Goal: Task Accomplishment & Management: Manage account settings

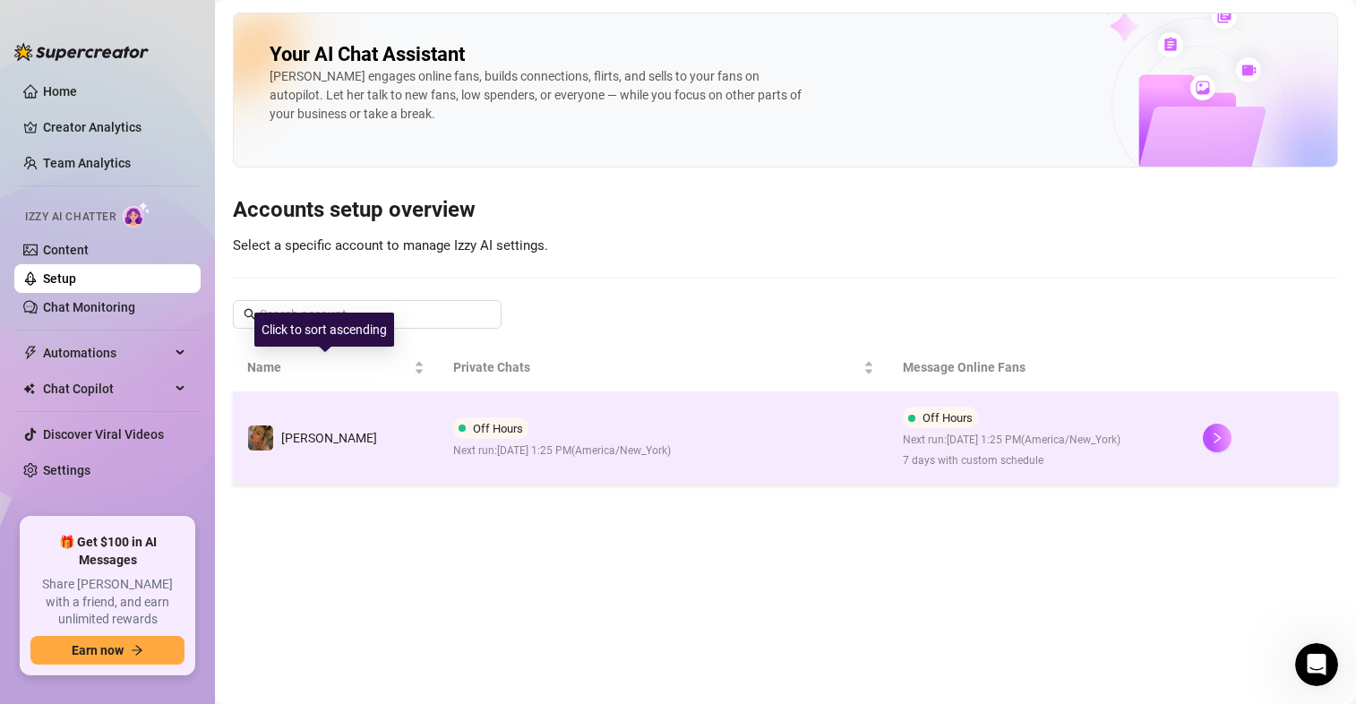
scroll to position [397, 0]
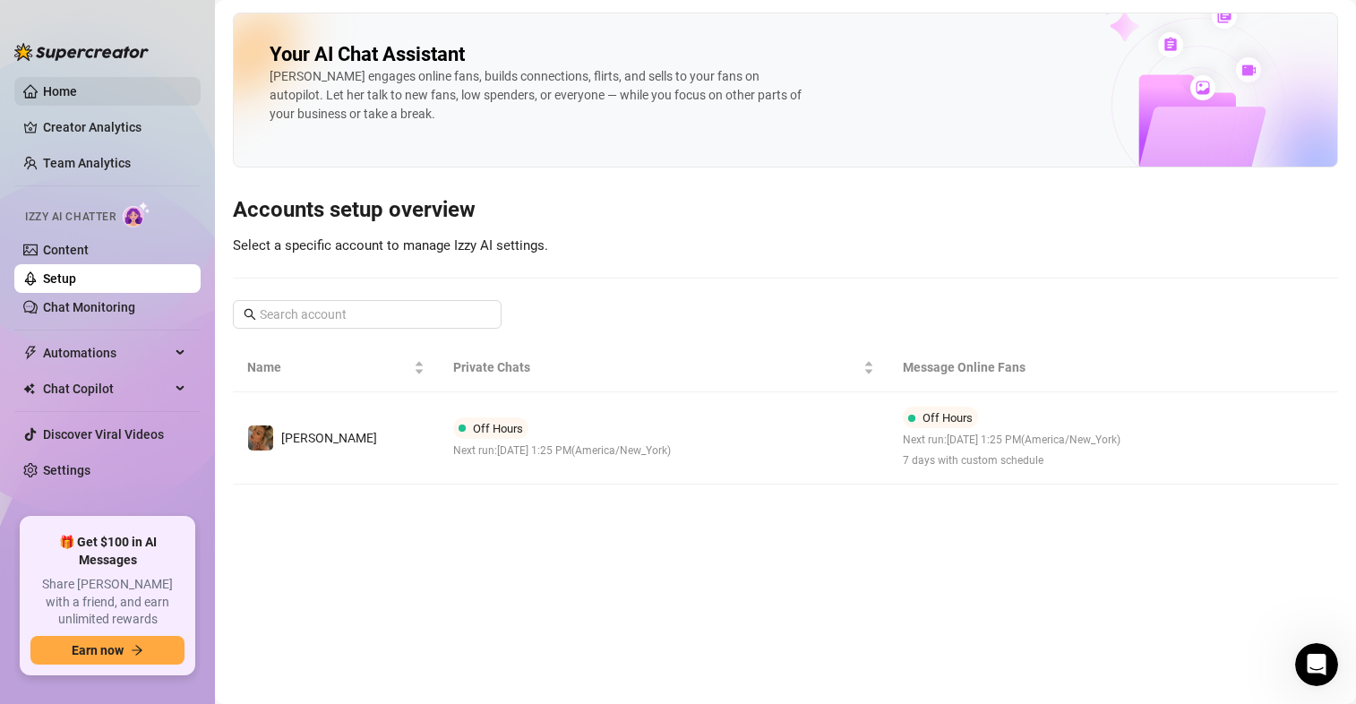
click at [43, 90] on link "Home" at bounding box center [60, 91] width 34 height 14
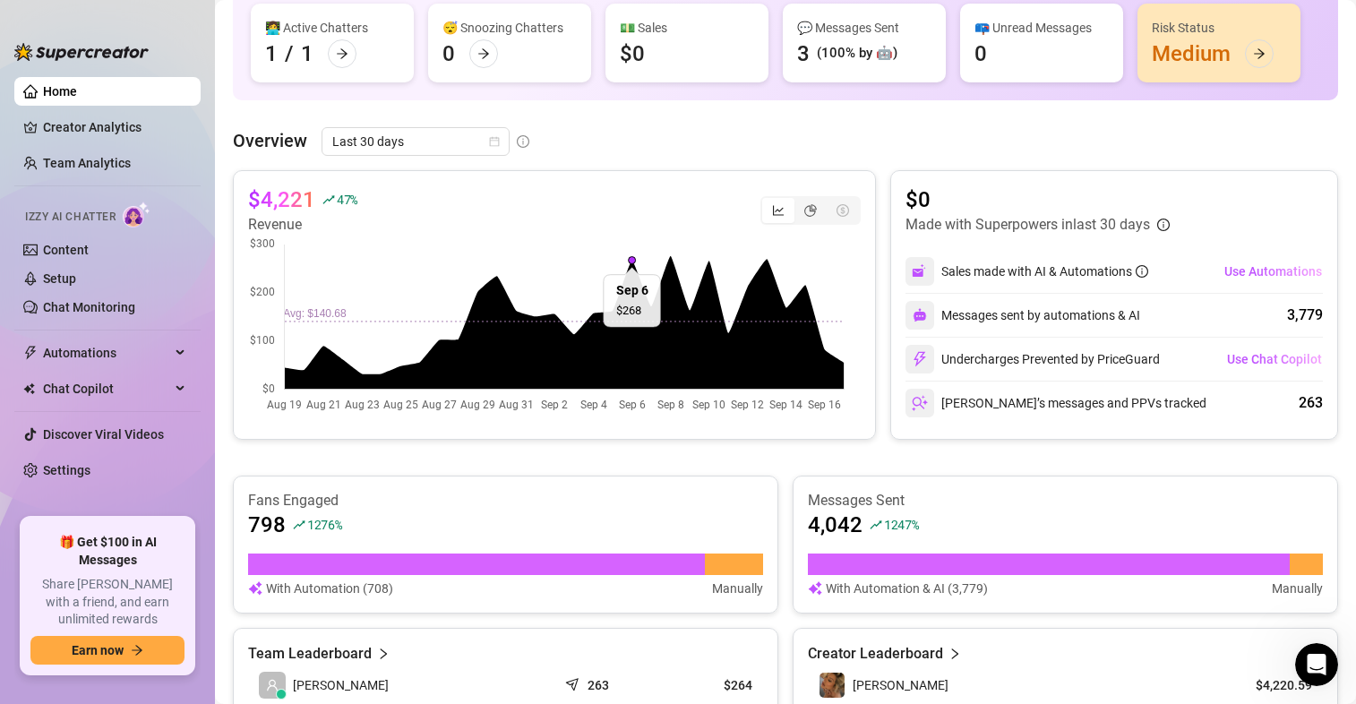
scroll to position [193, 0]
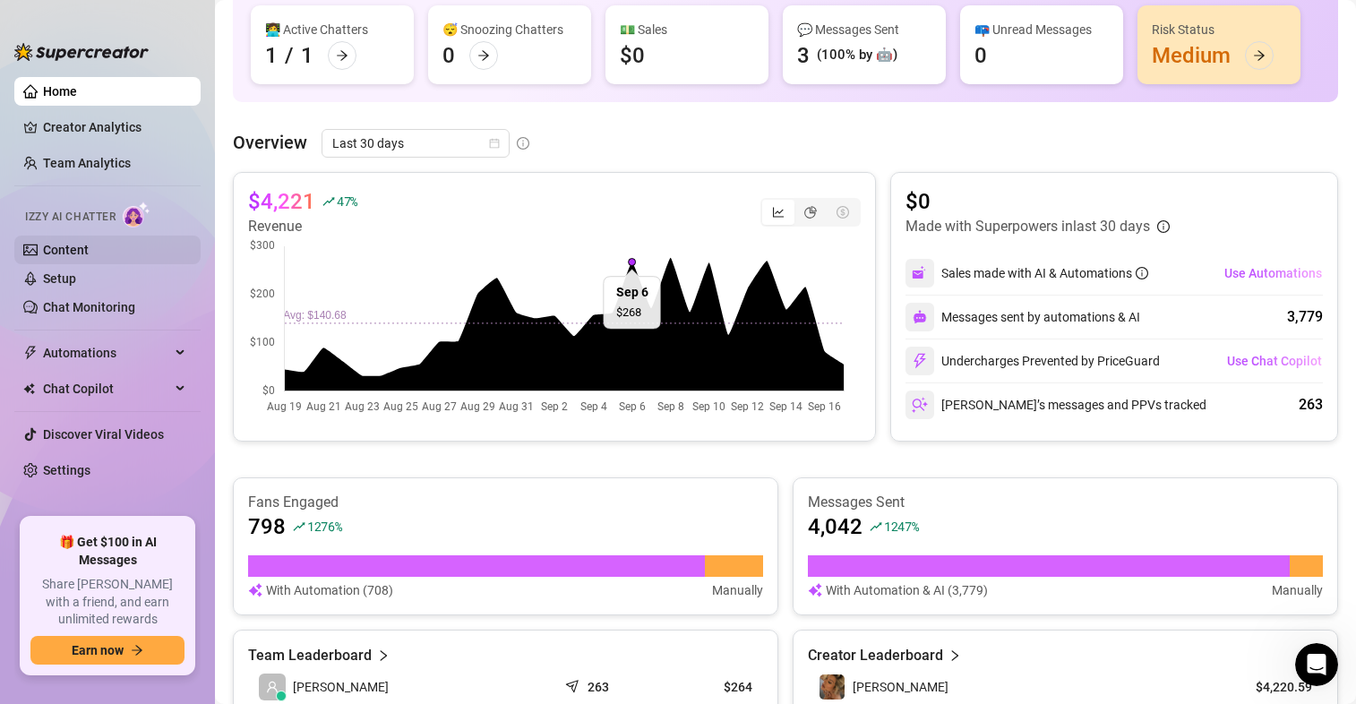
click at [43, 243] on link "Content" at bounding box center [66, 250] width 46 height 14
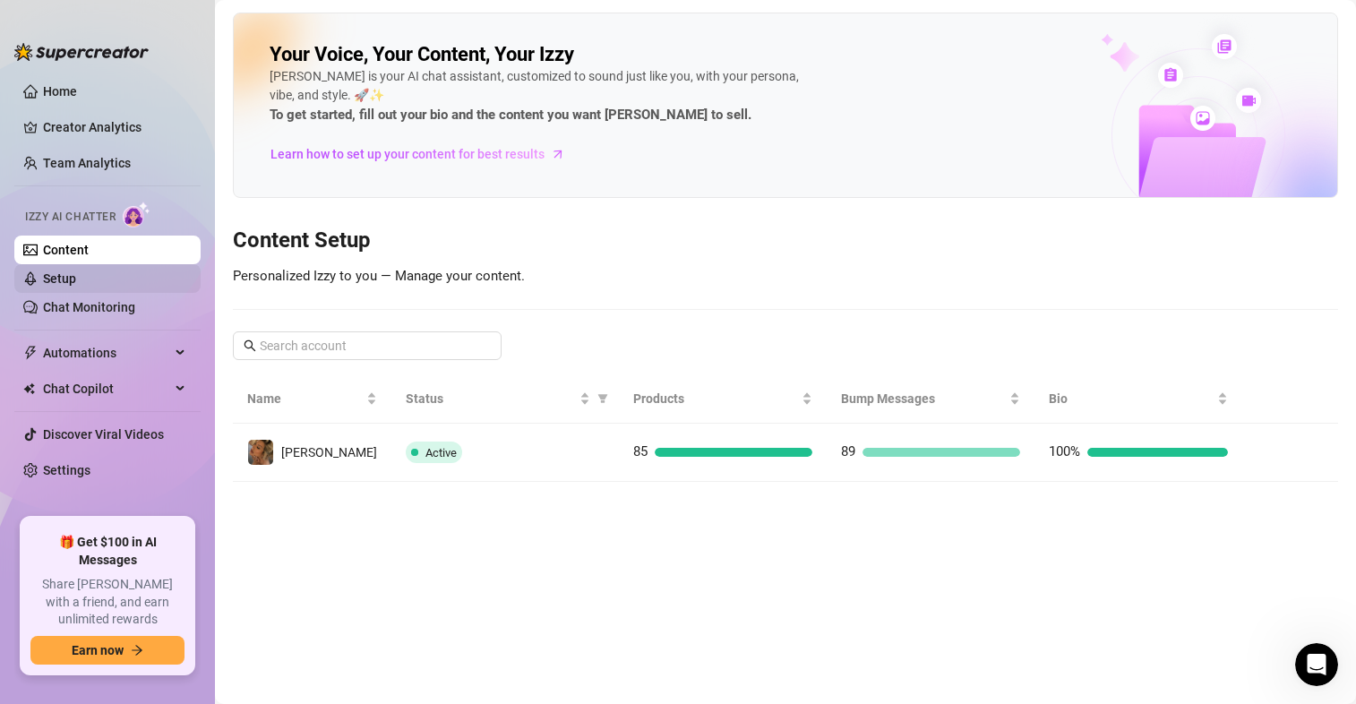
click at [76, 284] on link "Setup" at bounding box center [59, 278] width 33 height 14
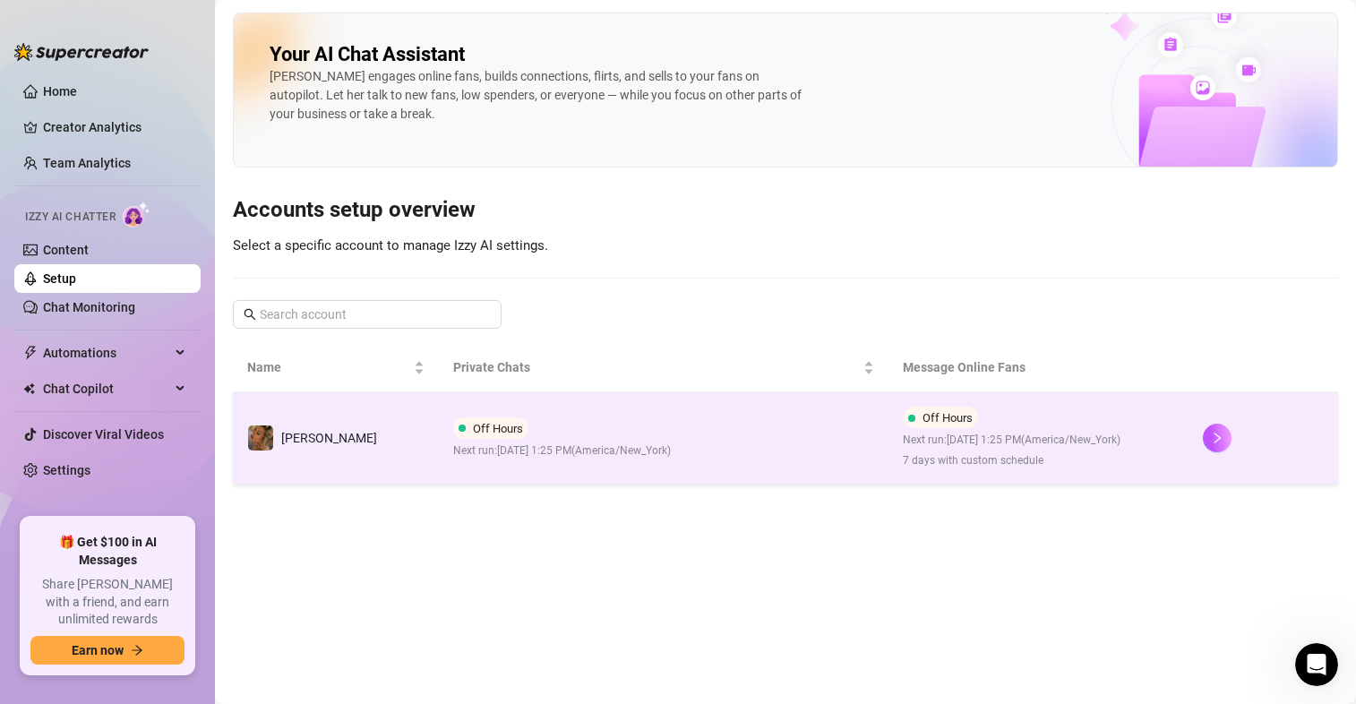
click at [671, 460] on span "Next run: [DATE] 1:25 PM ( [GEOGRAPHIC_DATA]/New_York )" at bounding box center [562, 451] width 218 height 17
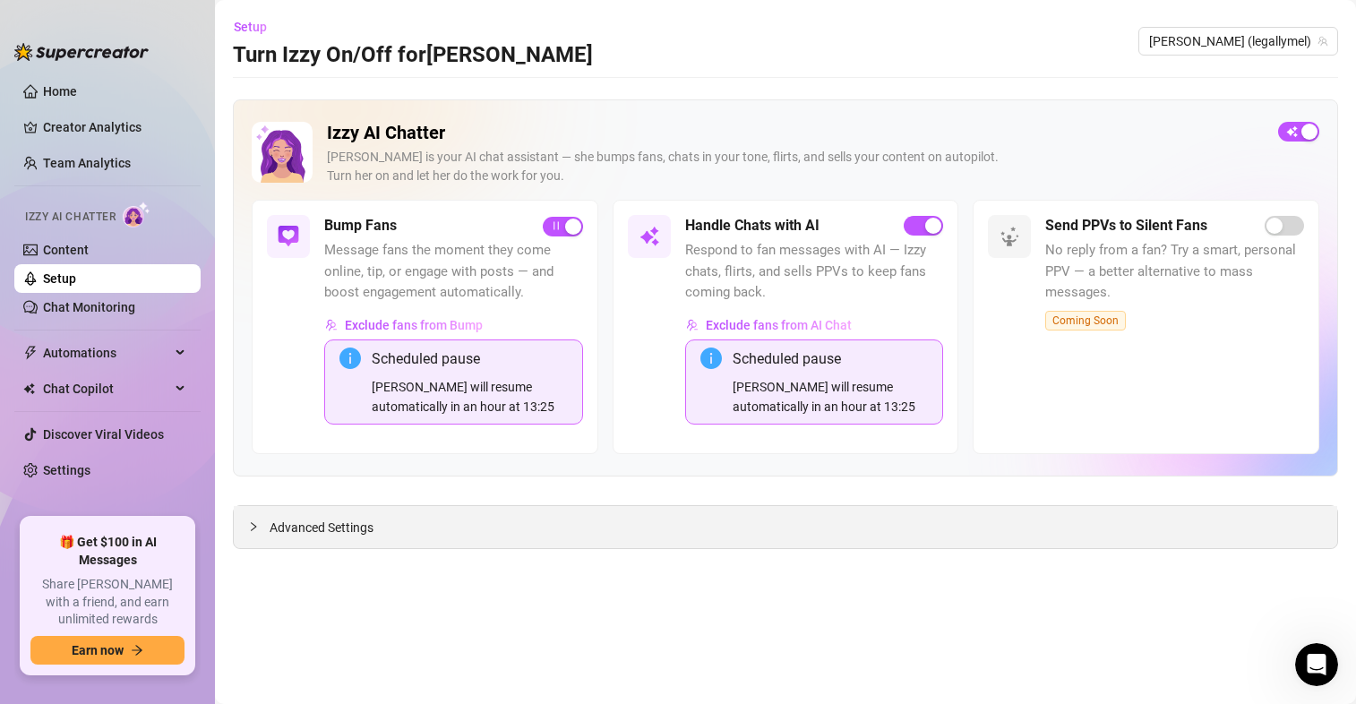
click at [323, 527] on span "Advanced Settings" at bounding box center [322, 528] width 104 height 20
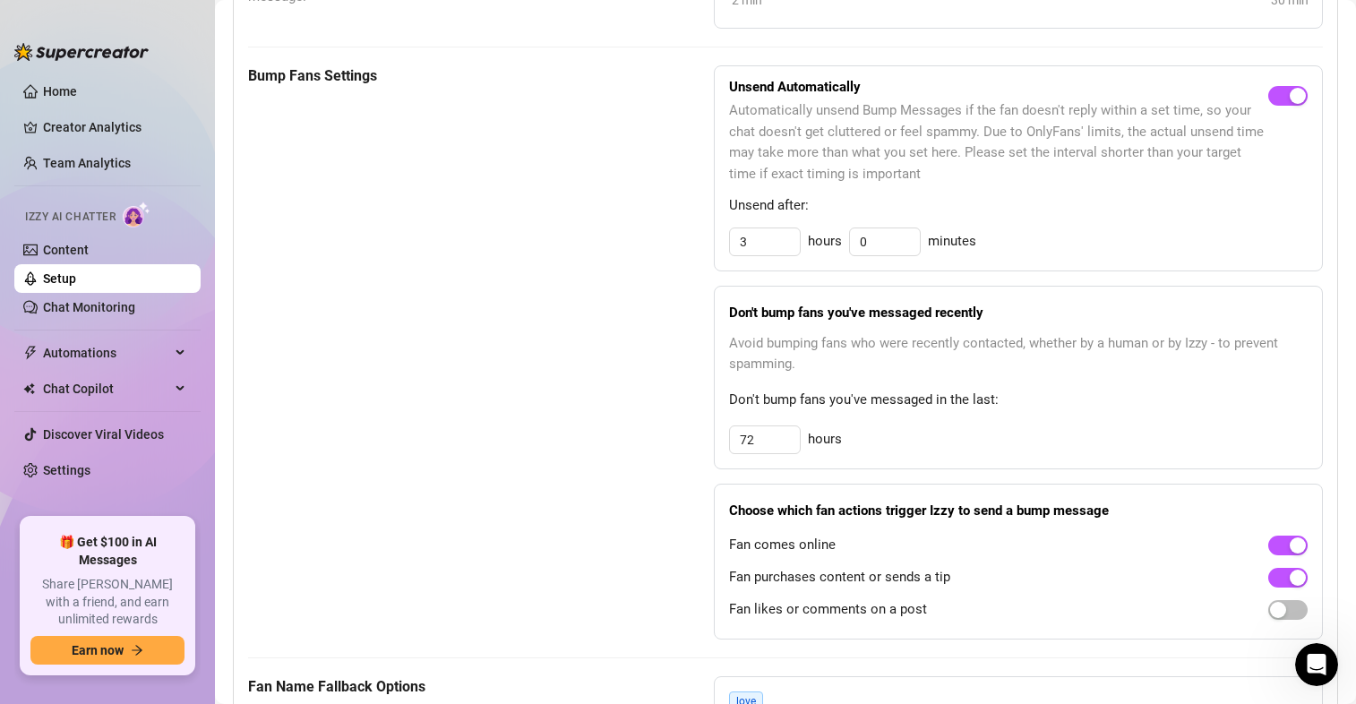
scroll to position [966, 0]
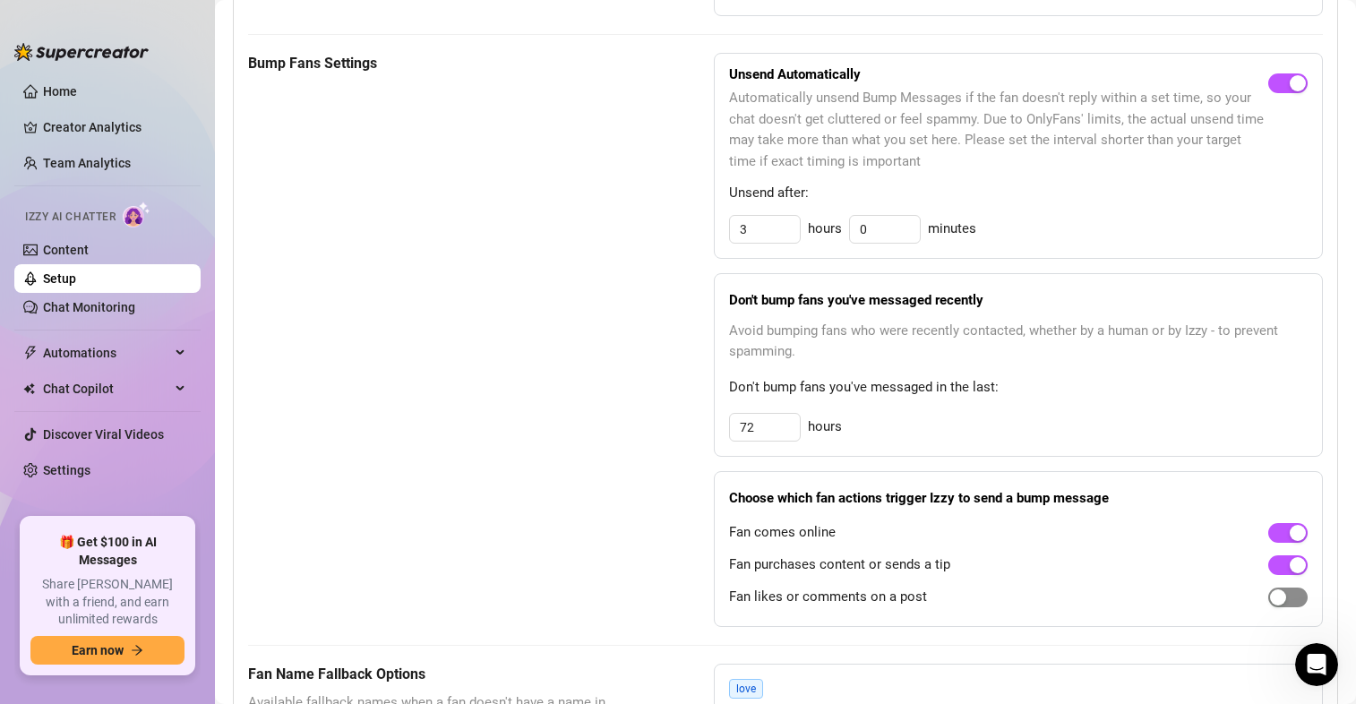
click at [1270, 599] on div "button" at bounding box center [1278, 597] width 16 height 16
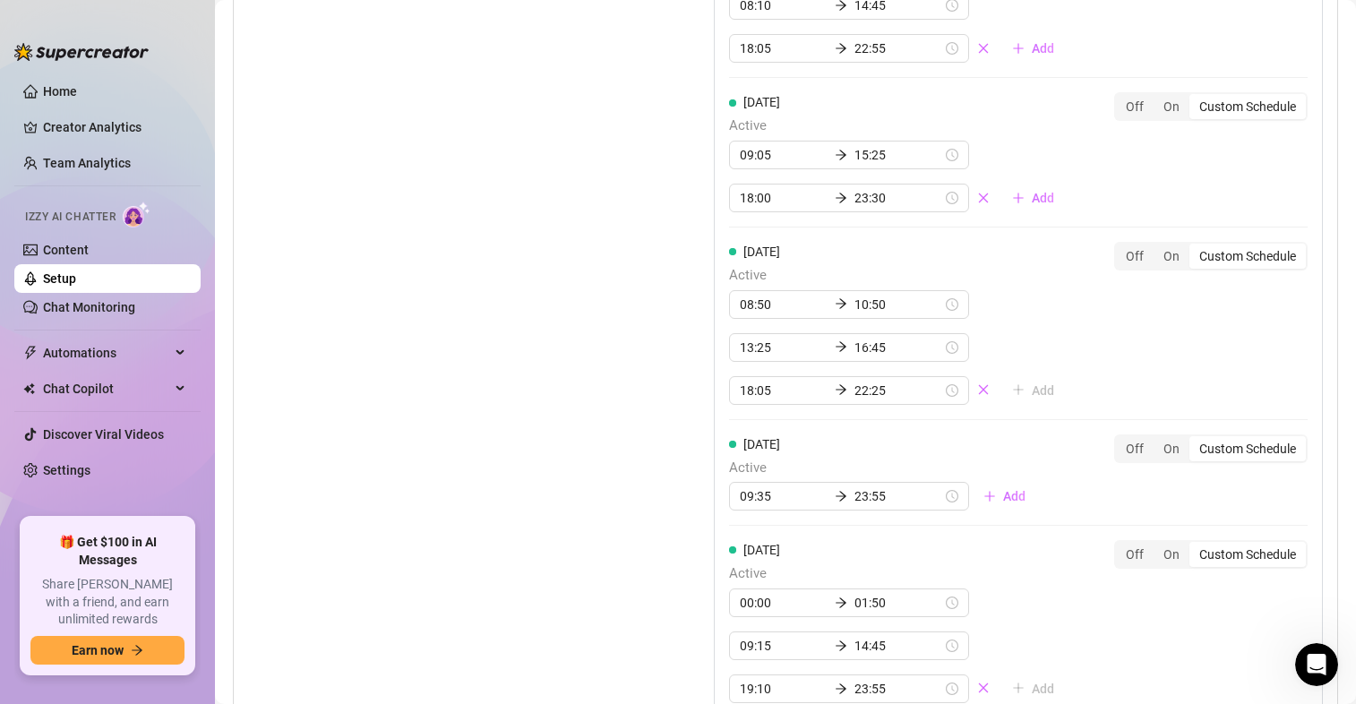
scroll to position [2030, 0]
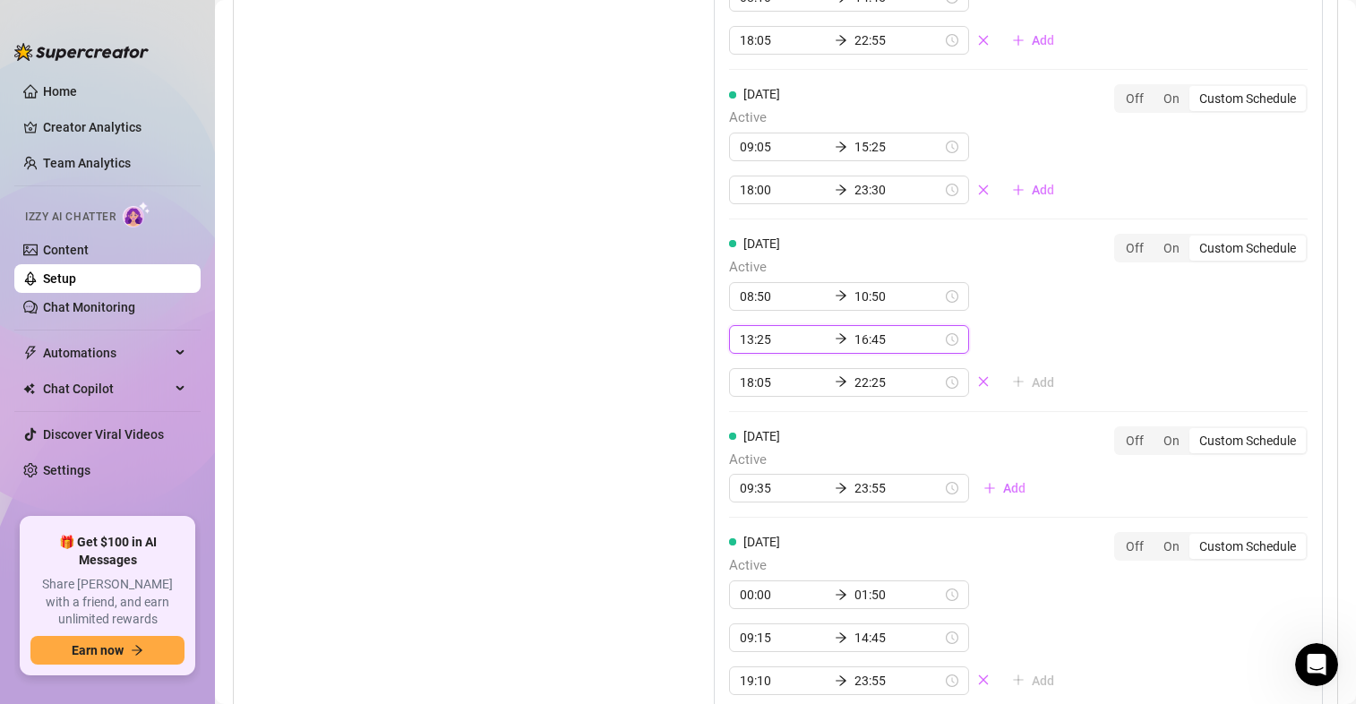
click at [750, 338] on input "13:25" at bounding box center [784, 340] width 88 height 20
click at [752, 431] on div "12" at bounding box center [748, 434] width 43 height 25
type input "12:25"
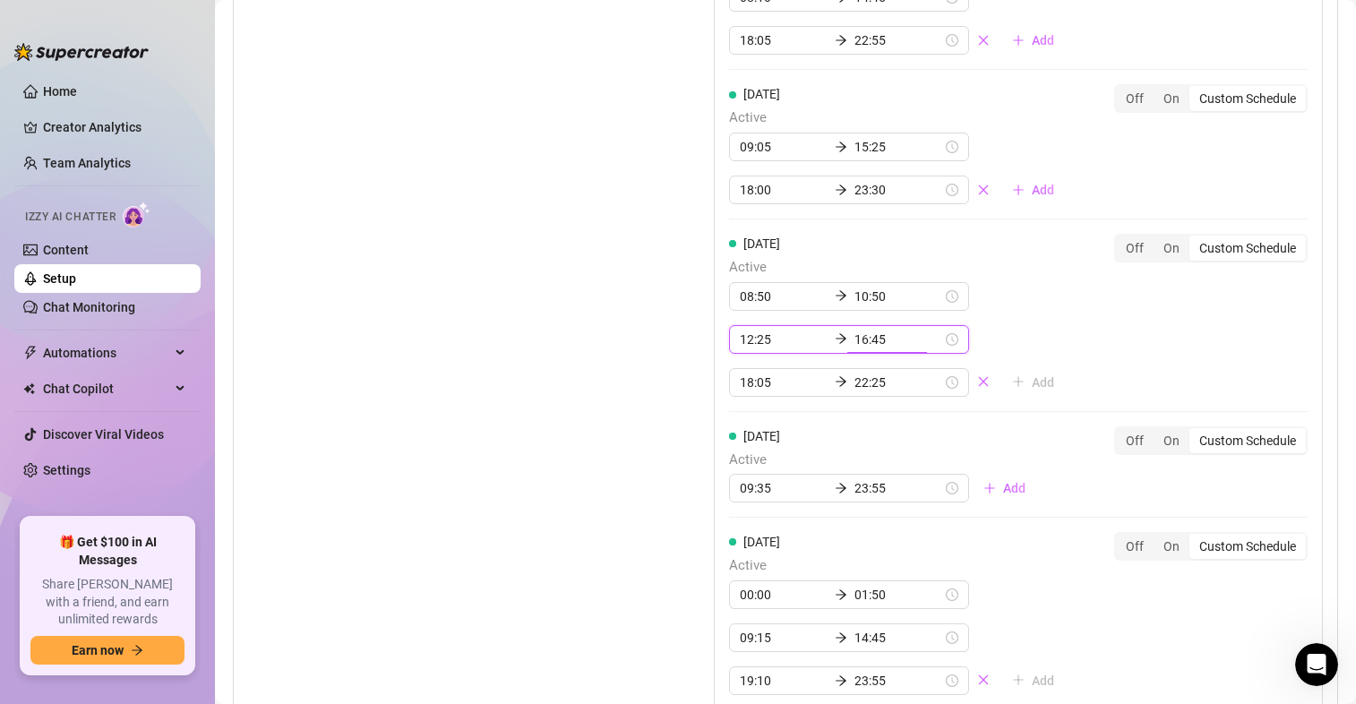
click at [597, 429] on div "Set Active Hours (Izzy Availability) Set specific hours when Izzy engaging with…" at bounding box center [436, 365] width 376 height 1274
type input "16:45"
click at [764, 340] on input "12:25" at bounding box center [784, 340] width 88 height 20
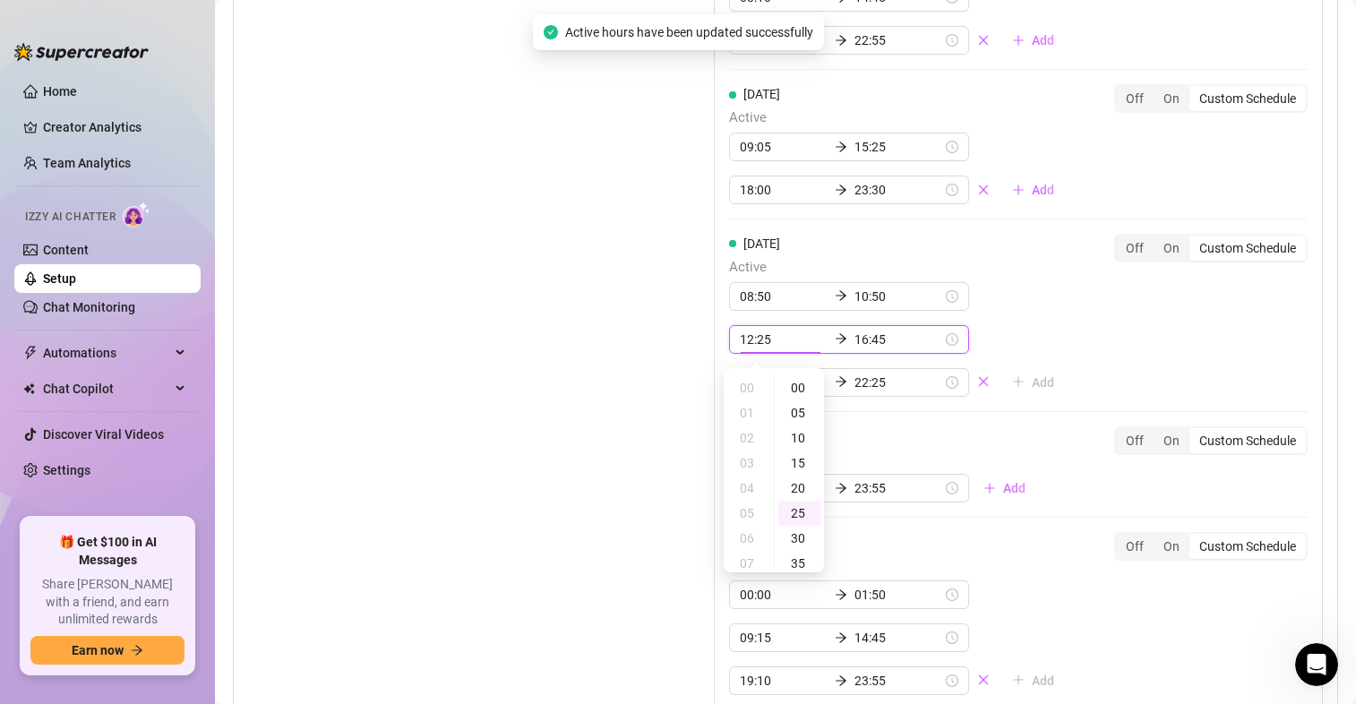
scroll to position [124, 0]
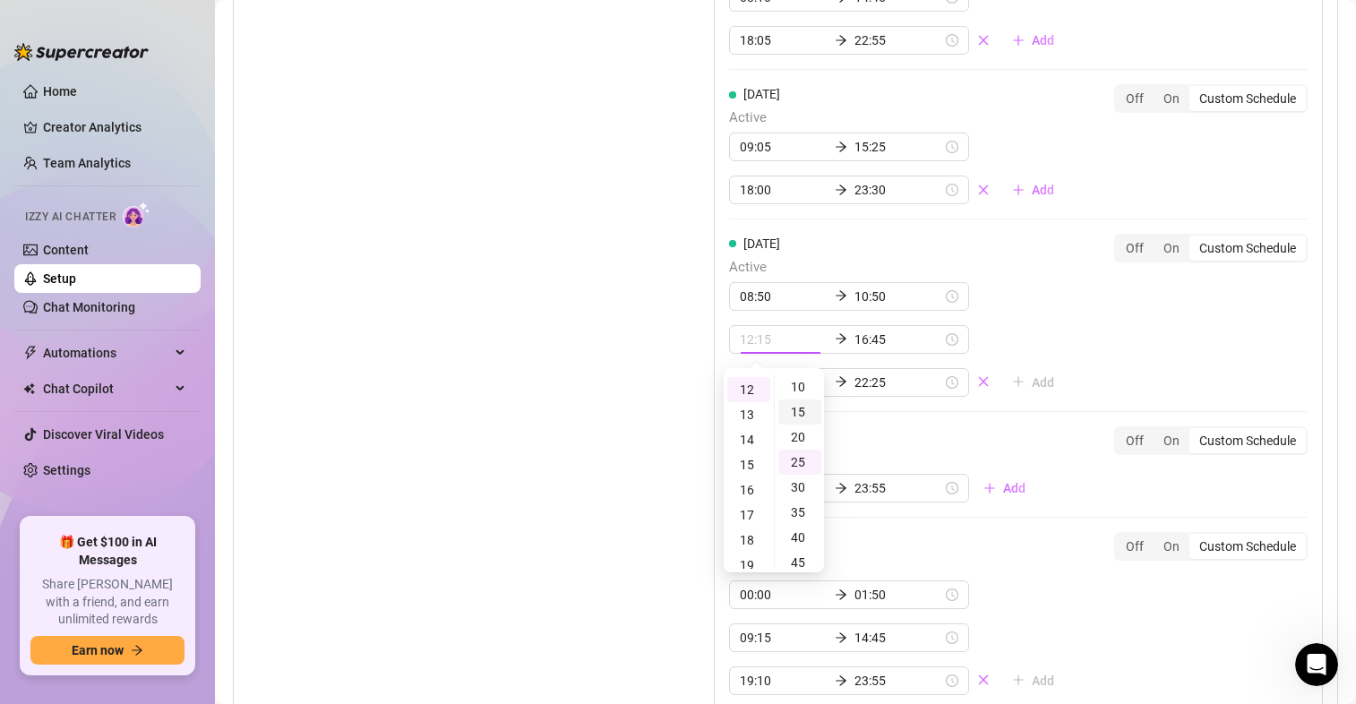
click at [800, 409] on div "15" at bounding box center [799, 412] width 43 height 25
type input "12:15"
click at [1013, 345] on div "08:50 10:50 12:15 16:45 18:05 22:25 Add" at bounding box center [899, 339] width 340 height 115
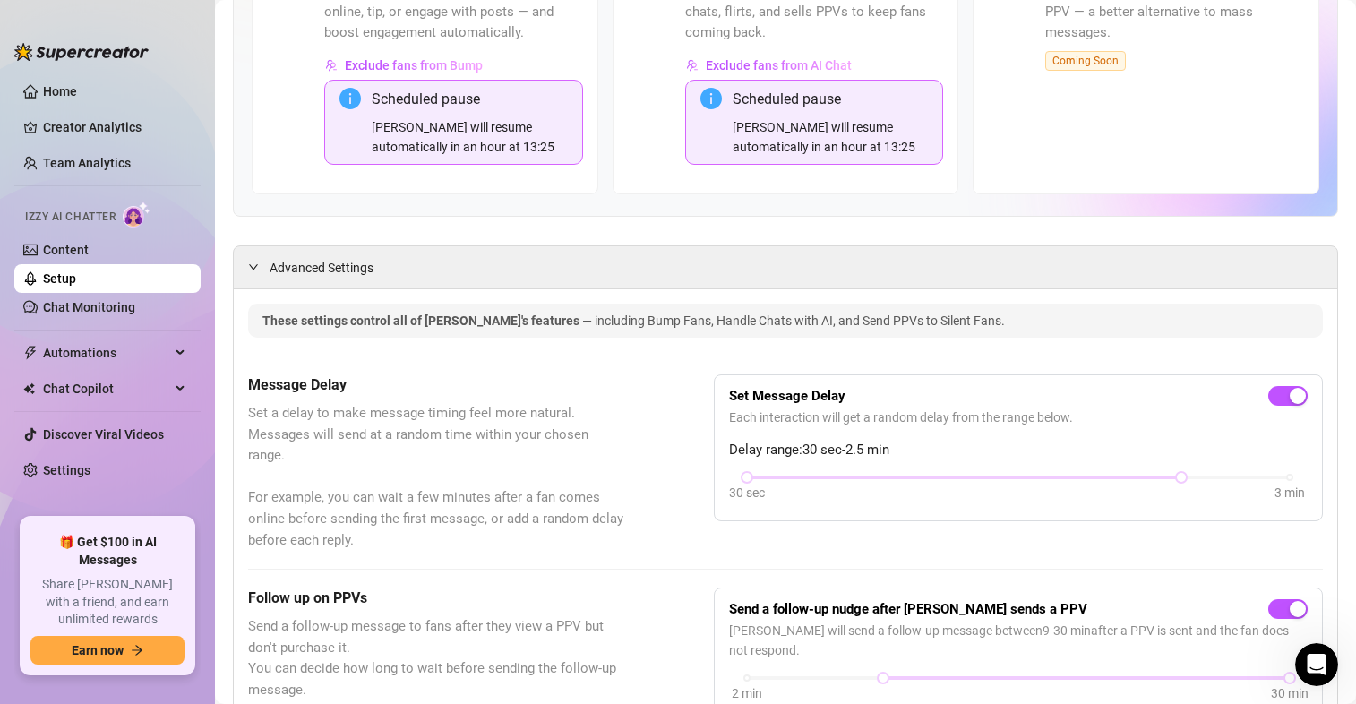
scroll to position [0, 0]
